Goal: Communication & Community: Answer question/provide support

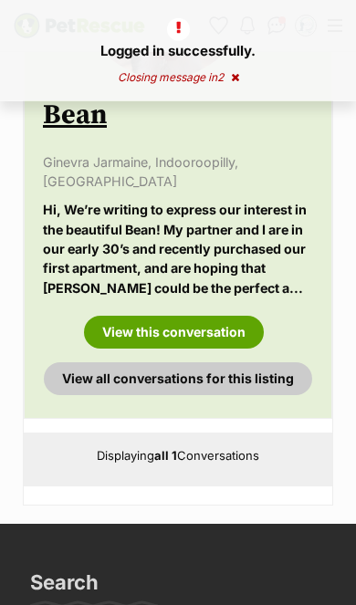
scroll to position [734, 0]
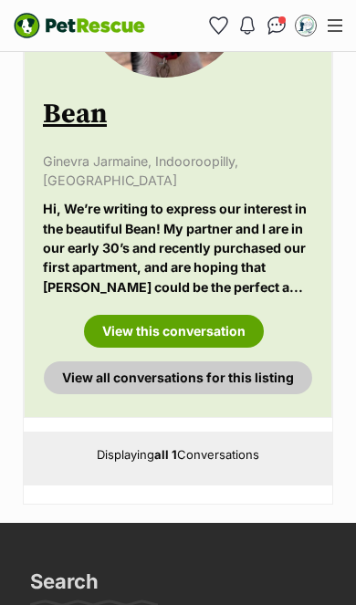
click at [232, 315] on link "View this conversation" at bounding box center [174, 331] width 180 height 33
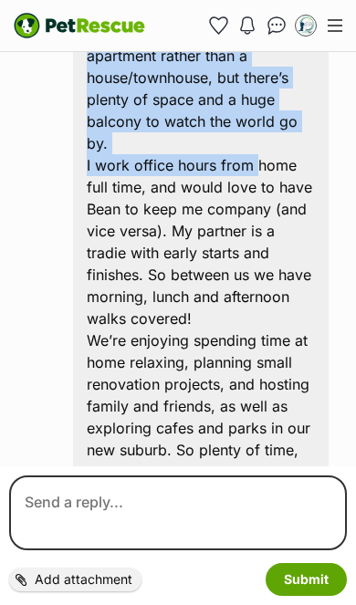
scroll to position [860, 0]
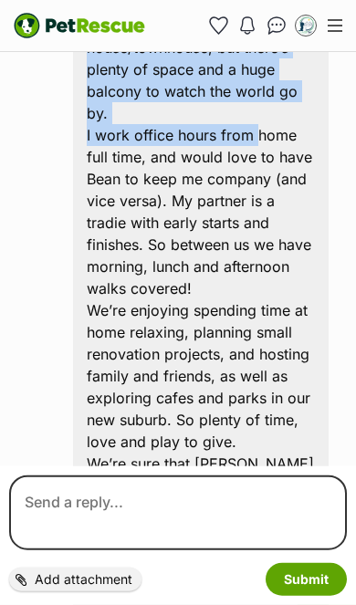
click at [36, 135] on div "[PERSON_NAME] [PERSON_NAME] Sent at 8:36 pm Hi, We’re writing to express our in…" at bounding box center [178, 210] width 328 height 887
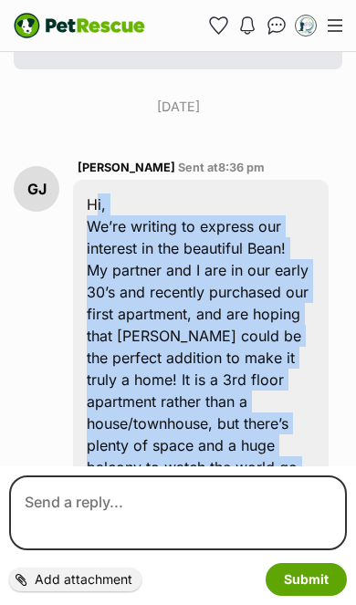
scroll to position [485, 0]
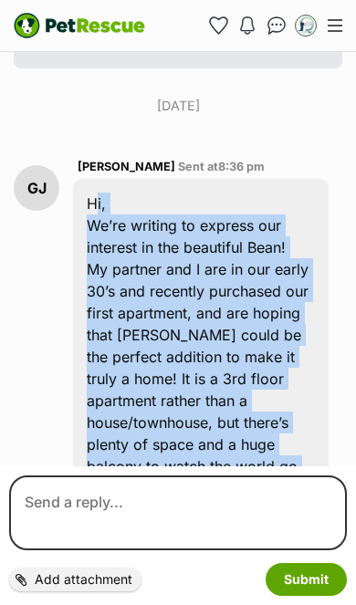
click at [125, 28] on img "PetRescue" at bounding box center [79, 26] width 131 height 26
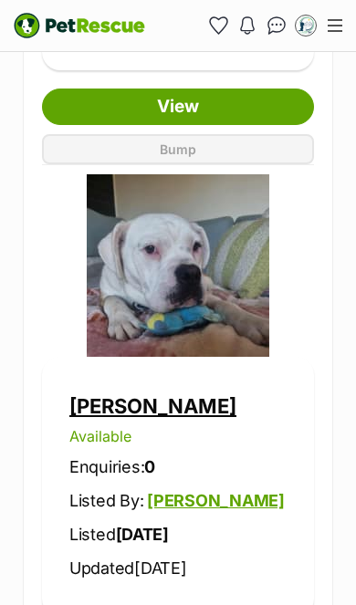
scroll to position [3588, 0]
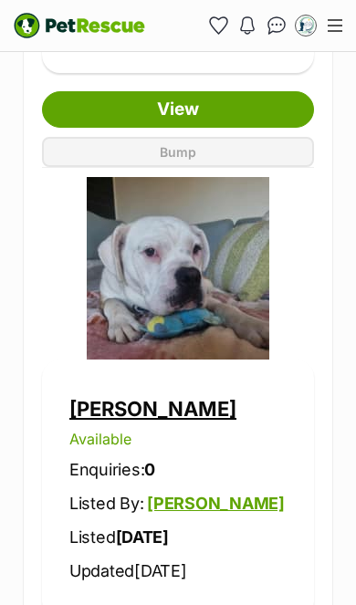
click at [102, 399] on link "Louie" at bounding box center [152, 409] width 167 height 24
